Goal: Information Seeking & Learning: Find specific page/section

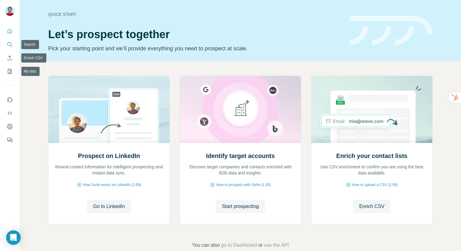
click at [9, 47] on icon "Search" at bounding box center [10, 44] width 6 height 6
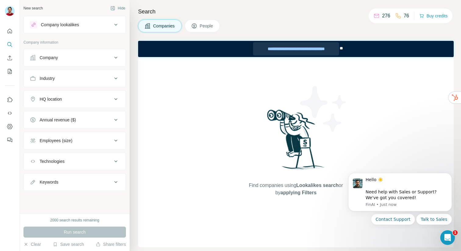
click at [271, 49] on div "**********" at bounding box center [296, 48] width 86 height 13
click at [86, 56] on div "Company" at bounding box center [71, 58] width 82 height 6
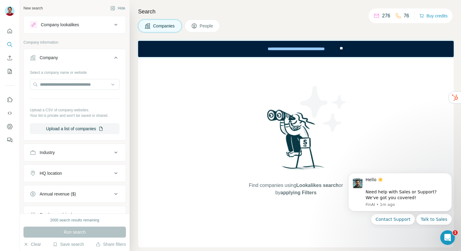
click at [86, 56] on div "Company" at bounding box center [71, 58] width 82 height 6
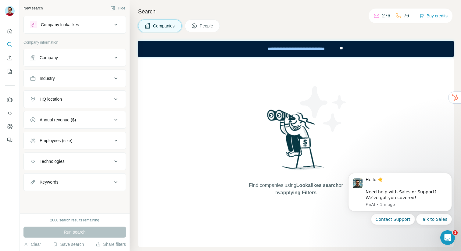
click at [75, 77] on div "Industry" at bounding box center [71, 78] width 82 height 6
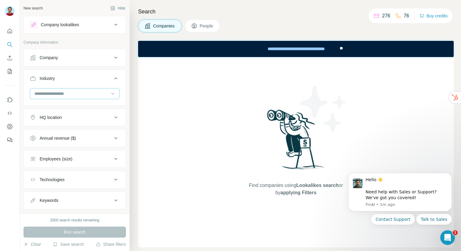
click at [69, 91] on input at bounding box center [71, 93] width 75 height 7
type input "*"
type input "*****"
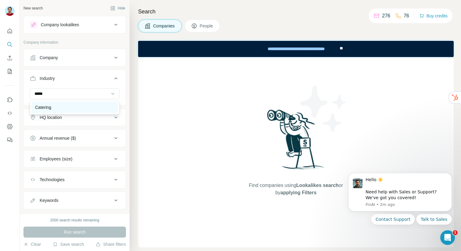
click at [66, 105] on div "Catering" at bounding box center [74, 107] width 79 height 6
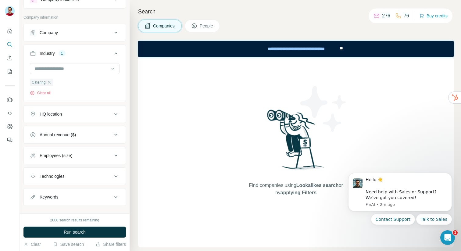
scroll to position [34, 0]
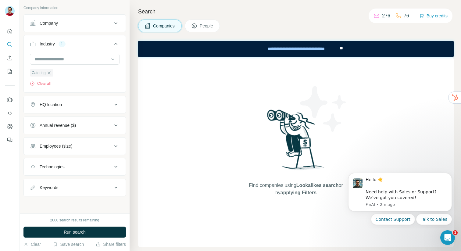
click at [93, 106] on div "HQ location" at bounding box center [71, 104] width 82 height 6
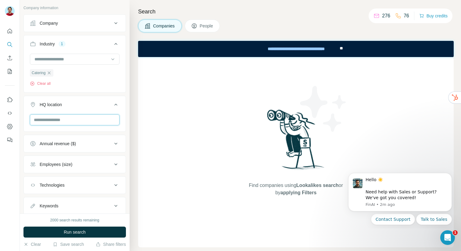
click at [72, 121] on input "text" at bounding box center [75, 119] width 90 height 11
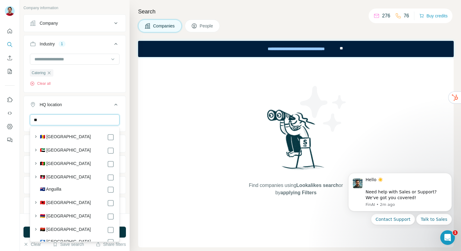
type input "*"
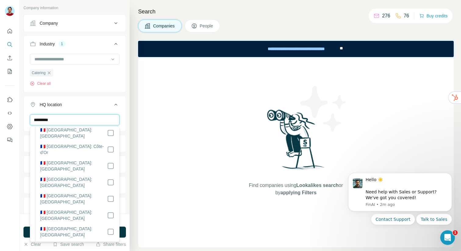
scroll to position [0, 0]
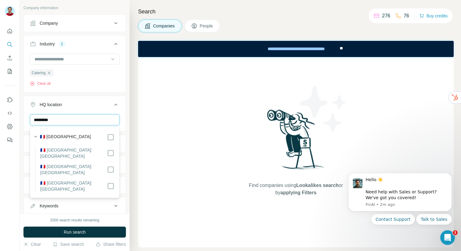
type input "*********"
click at [78, 180] on label "🇫🇷 [GEOGRAPHIC_DATA]: [GEOGRAPHIC_DATA]" at bounding box center [73, 186] width 67 height 12
click at [182, 173] on div "Find companies using Lookalikes search or by applying Filters" at bounding box center [295, 152] width 315 height 190
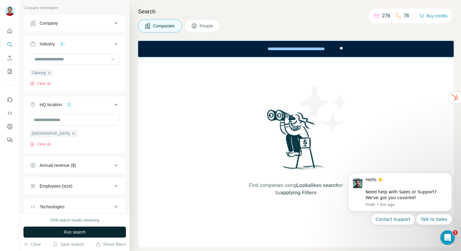
click at [91, 231] on button "Run search" at bounding box center [74, 231] width 102 height 11
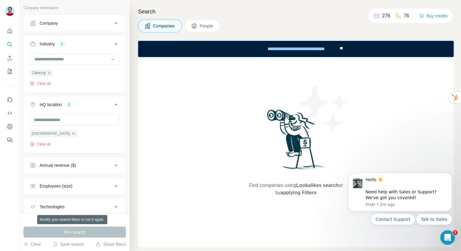
click at [91, 231] on div "Run search" at bounding box center [74, 231] width 102 height 11
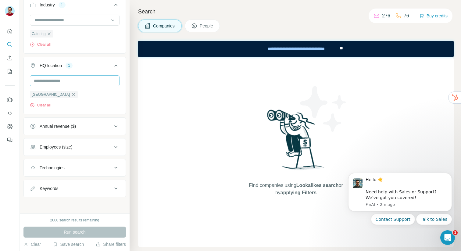
scroll to position [75, 0]
click at [209, 25] on span "People" at bounding box center [207, 26] width 14 height 6
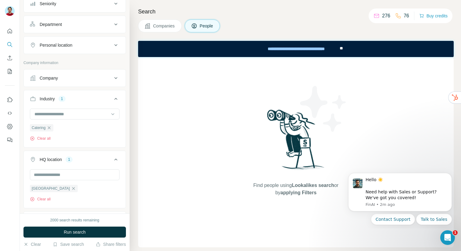
click at [163, 29] on button "Companies" at bounding box center [160, 26] width 44 height 13
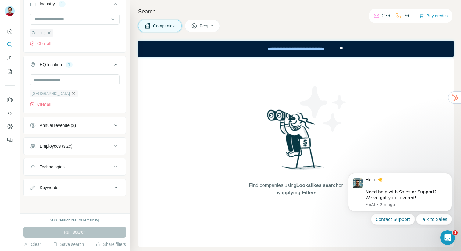
click at [71, 94] on icon "button" at bounding box center [73, 93] width 5 height 5
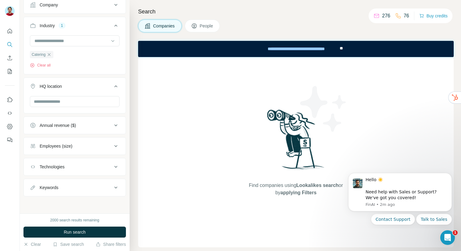
scroll to position [53, 0]
click at [65, 235] on span "Run search" at bounding box center [75, 232] width 22 height 6
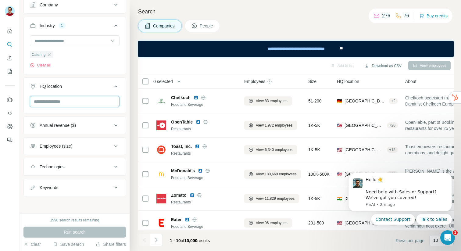
click at [72, 99] on input "text" at bounding box center [75, 101] width 90 height 11
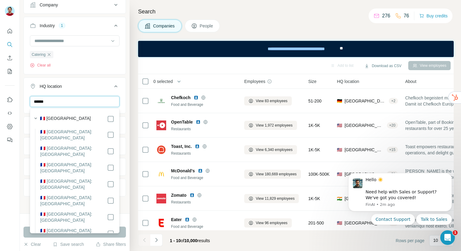
type input "******"
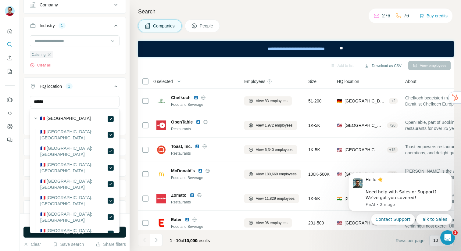
click at [121, 65] on div "Catering Clear all" at bounding box center [75, 53] width 102 height 37
click at [2, 208] on div at bounding box center [10, 125] width 20 height 251
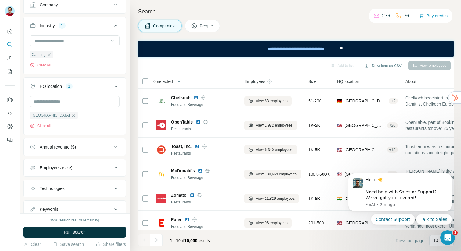
click at [28, 239] on div "1990 search results remaining Run search Clear Save search Share filters" at bounding box center [75, 231] width 110 height 37
click at [28, 232] on button "Run search" at bounding box center [74, 231] width 102 height 11
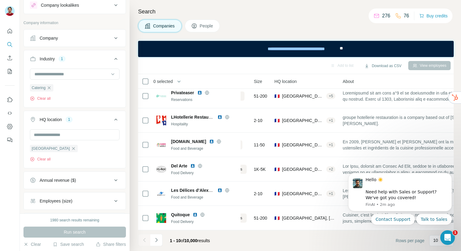
scroll to position [25, 0]
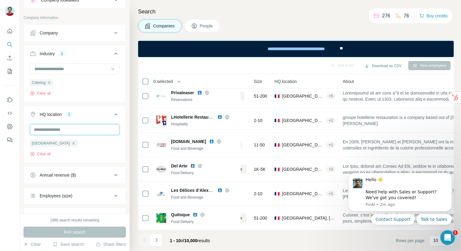
click at [72, 128] on input "text" at bounding box center [75, 129] width 90 height 11
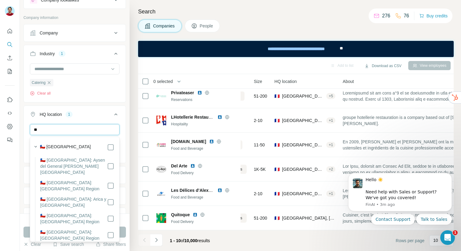
type input "*"
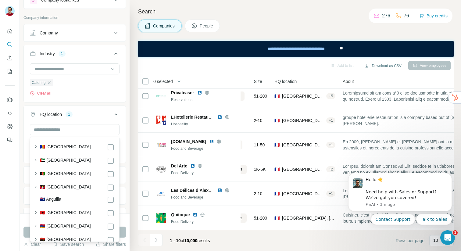
click at [4, 208] on div at bounding box center [10, 125] width 20 height 251
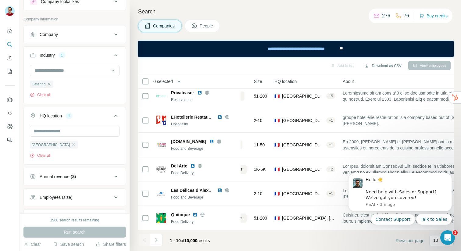
scroll to position [23, 0]
click at [77, 70] on input at bounding box center [71, 70] width 75 height 7
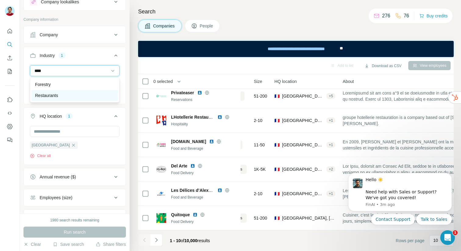
type input "****"
click at [62, 96] on div "Restaurants" at bounding box center [74, 95] width 79 height 6
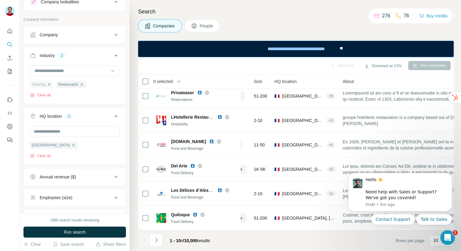
click at [48, 85] on icon "button" at bounding box center [49, 84] width 5 height 5
click at [72, 146] on icon "button" at bounding box center [73, 145] width 3 height 3
click at [48, 145] on ul "Company Industry 1 Restaurants Clear all HQ location 1 [GEOGRAPHIC_DATA] Clear …" at bounding box center [74, 137] width 102 height 222
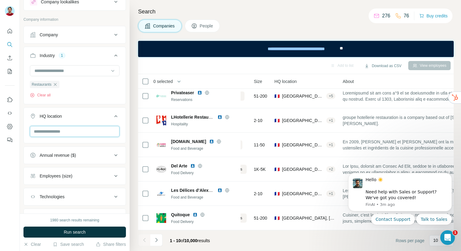
click at [56, 128] on input "text" at bounding box center [75, 131] width 90 height 11
click at [49, 132] on input "text" at bounding box center [75, 131] width 90 height 11
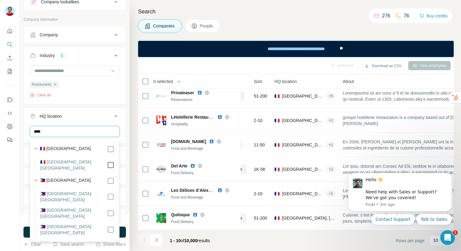
type input "****"
click at [18, 191] on div at bounding box center [10, 125] width 20 height 251
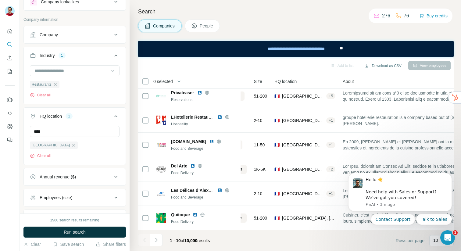
click at [104, 109] on button "HQ location 1" at bounding box center [75, 117] width 102 height 17
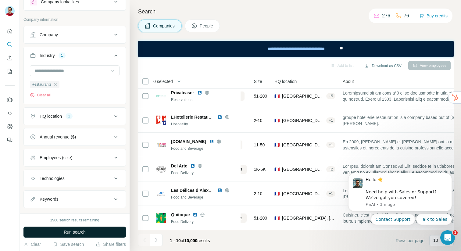
click at [71, 230] on span "Run search" at bounding box center [75, 232] width 22 height 6
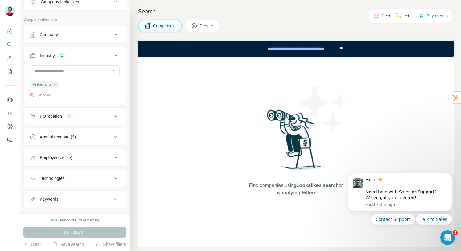
click at [197, 24] on icon at bounding box center [194, 26] width 6 height 6
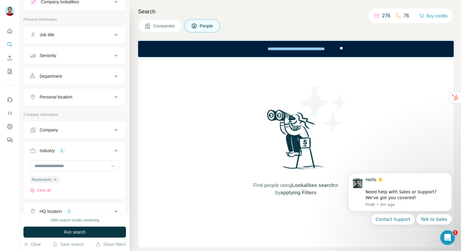
click at [170, 33] on div "Search Companies People Find people using Lookalikes search or by applying Filt…" at bounding box center [295, 125] width 331 height 251
click at [169, 26] on span "Companies" at bounding box center [164, 26] width 22 height 6
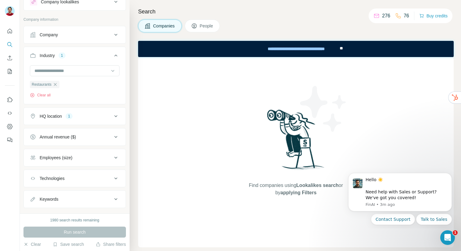
click at [89, 116] on div "HQ location 1" at bounding box center [71, 116] width 82 height 6
click at [71, 147] on icon "button" at bounding box center [73, 145] width 5 height 5
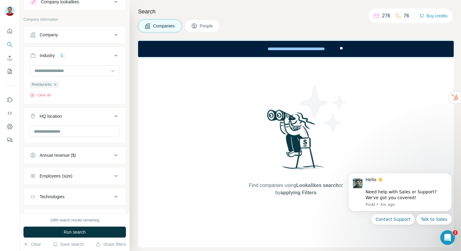
click at [55, 140] on div at bounding box center [75, 134] width 102 height 16
click at [60, 130] on input "text" at bounding box center [75, 131] width 90 height 11
click at [155, 152] on div "Find companies using Lookalikes search or by applying Filters" at bounding box center [295, 152] width 315 height 190
click at [54, 85] on icon "button" at bounding box center [55, 84] width 5 height 5
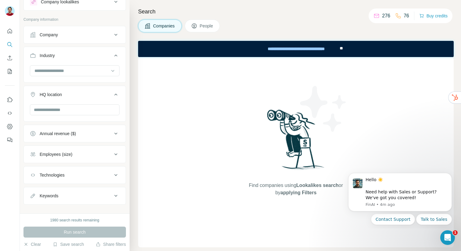
scroll to position [31, 0]
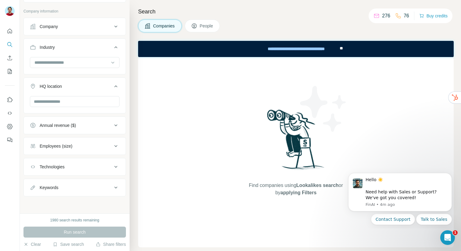
click at [73, 188] on div "Keywords" at bounding box center [71, 187] width 82 height 6
click at [62, 203] on input "text" at bounding box center [68, 202] width 77 height 11
type input "**********"
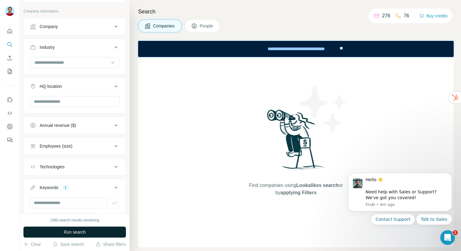
click at [78, 233] on span "Run search" at bounding box center [75, 232] width 22 height 6
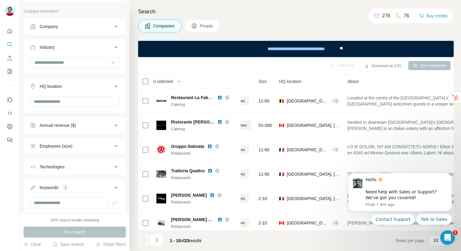
scroll to position [71, 0]
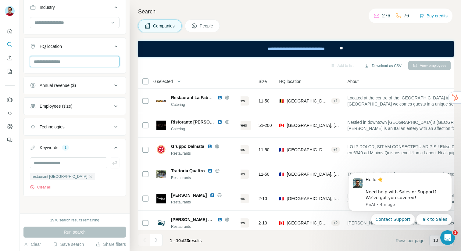
click at [94, 56] on input "text" at bounding box center [75, 61] width 90 height 11
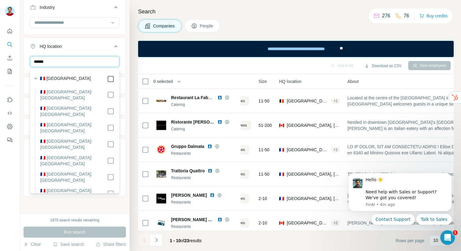
type input "******"
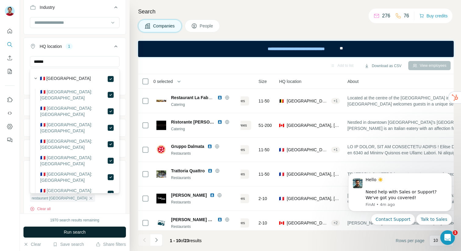
click at [56, 235] on button "Run search" at bounding box center [74, 231] width 102 height 11
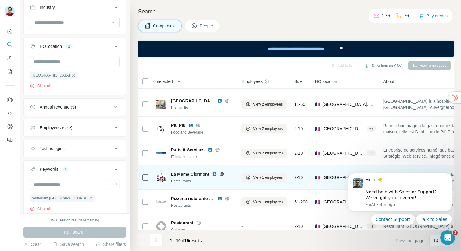
scroll to position [70, 0]
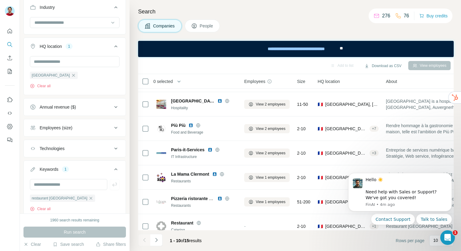
click at [200, 26] on button "People" at bounding box center [202, 26] width 35 height 13
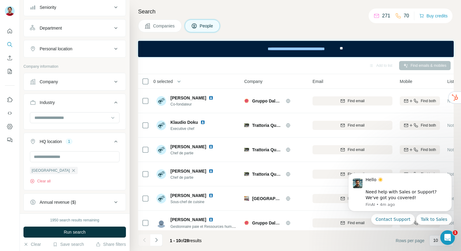
click at [143, 74] on th "0 selected" at bounding box center [187, 81] width 98 height 15
click at [179, 80] on icon "button" at bounding box center [179, 81] width 6 height 6
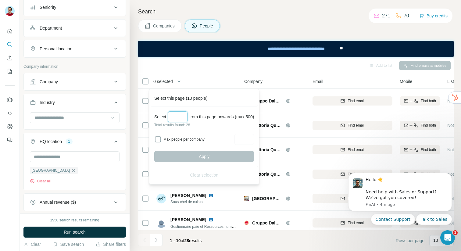
click at [176, 118] on input "Select a number (up to 500)" at bounding box center [178, 116] width 20 height 11
type input "**"
click at [182, 152] on button "Apply" at bounding box center [204, 156] width 100 height 11
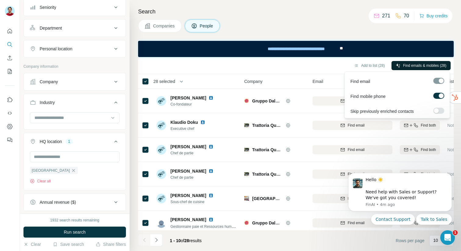
click at [419, 68] on span "Find emails & mobiles (28)" at bounding box center [424, 65] width 43 height 5
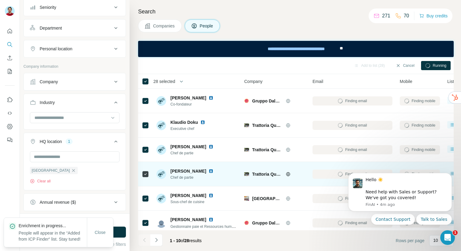
scroll to position [102, 0]
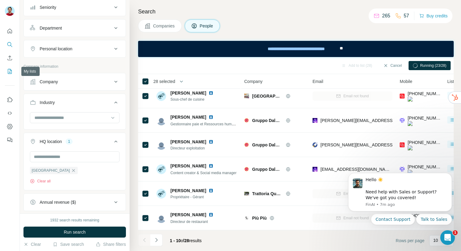
click at [8, 73] on icon "My lists" at bounding box center [10, 71] width 6 height 6
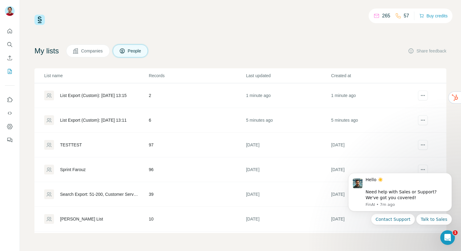
click at [98, 48] on span "Companies" at bounding box center [92, 51] width 22 height 6
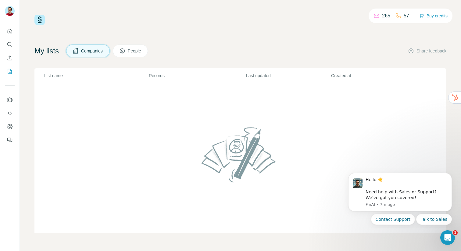
click at [130, 49] on button "People" at bounding box center [130, 51] width 35 height 13
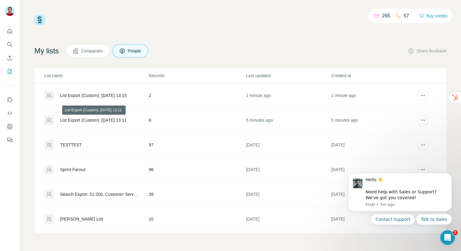
click at [108, 121] on div "List Export (Custom): [DATE] 13:11" at bounding box center [93, 120] width 66 height 6
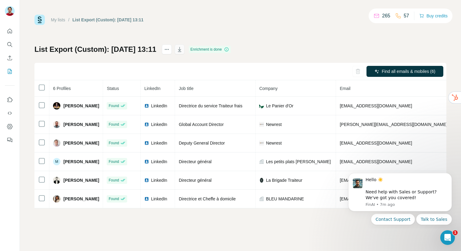
click at [183, 48] on icon "button" at bounding box center [179, 49] width 6 height 6
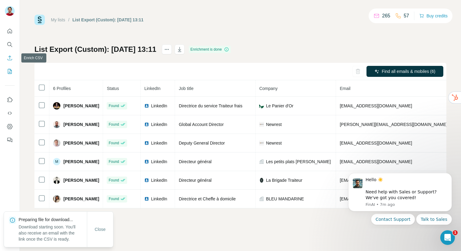
click at [11, 74] on icon "My lists" at bounding box center [10, 71] width 6 height 6
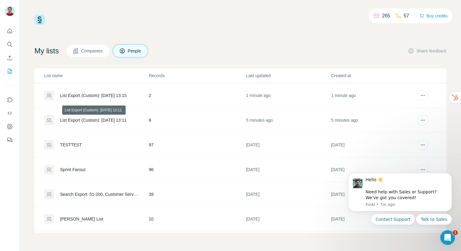
click at [91, 118] on div "List Export (Custom): [DATE] 13:11" at bounding box center [93, 120] width 66 height 6
